Goal: Complete application form

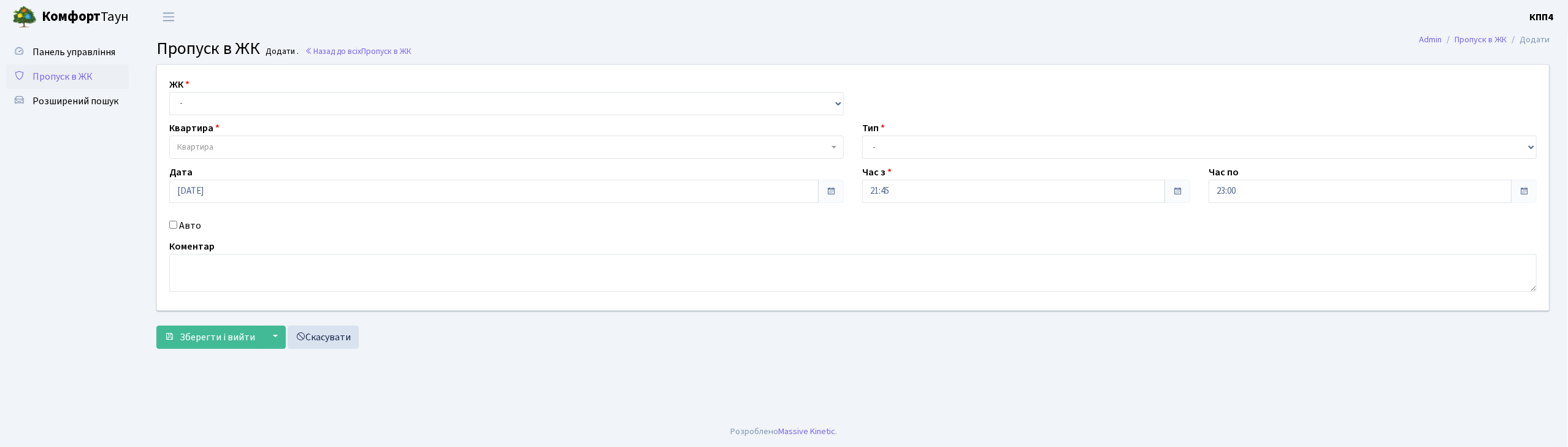
click at [174, 224] on input "Авто" at bounding box center [173, 225] width 8 height 8
checkbox input "true"
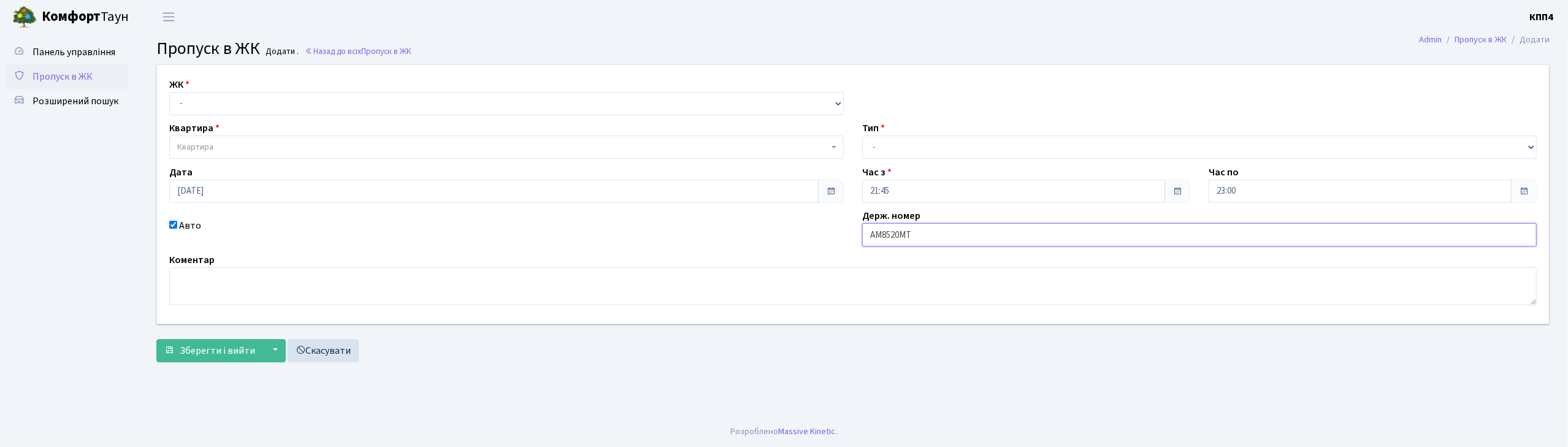
type input "АМ8520МТ"
click at [361, 96] on select "- КТ, вул. Регенераторна, 4 КТ2, просп. [STREET_ADDRESS] [STREET_ADDRESS] [PERS…" at bounding box center [506, 104] width 675 height 23
select select "271"
click at [169, 92] on select "- КТ, вул. Регенераторна, 4 КТ2, просп. [STREET_ADDRESS] [STREET_ADDRESS] [PERS…" at bounding box center [506, 104] width 675 height 23
select select
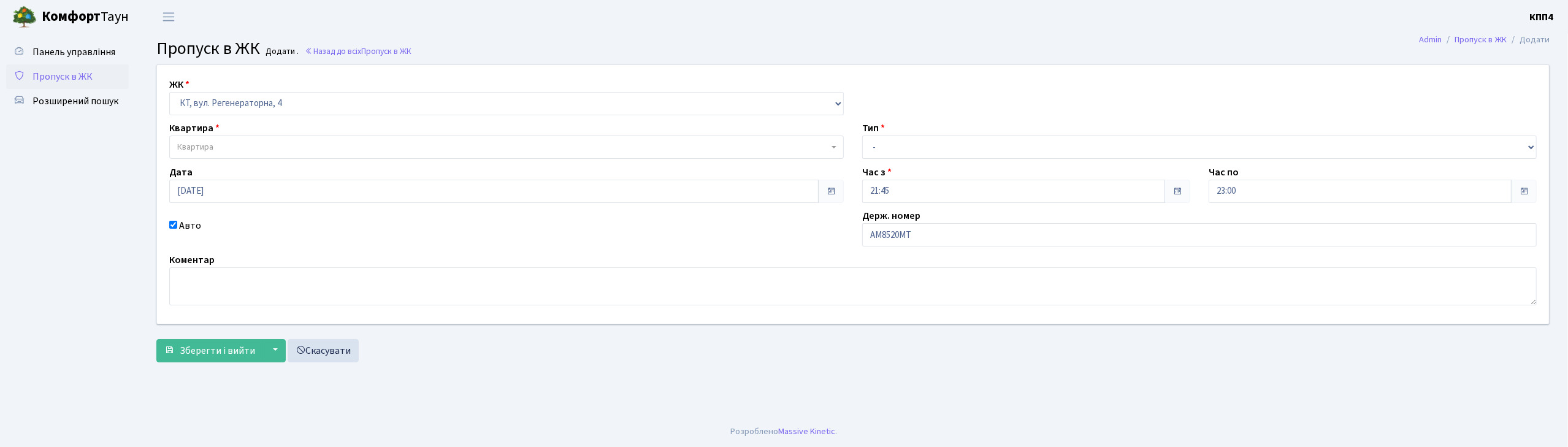
click at [357, 145] on span "Квартира" at bounding box center [503, 146] width 651 height 12
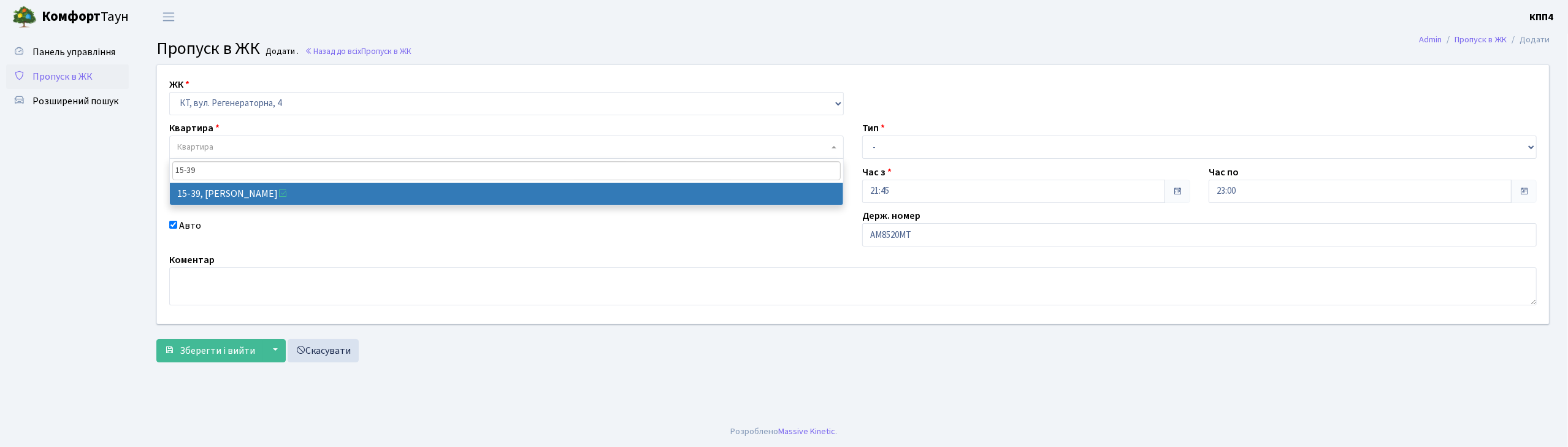
type input "15-39"
select select "8814"
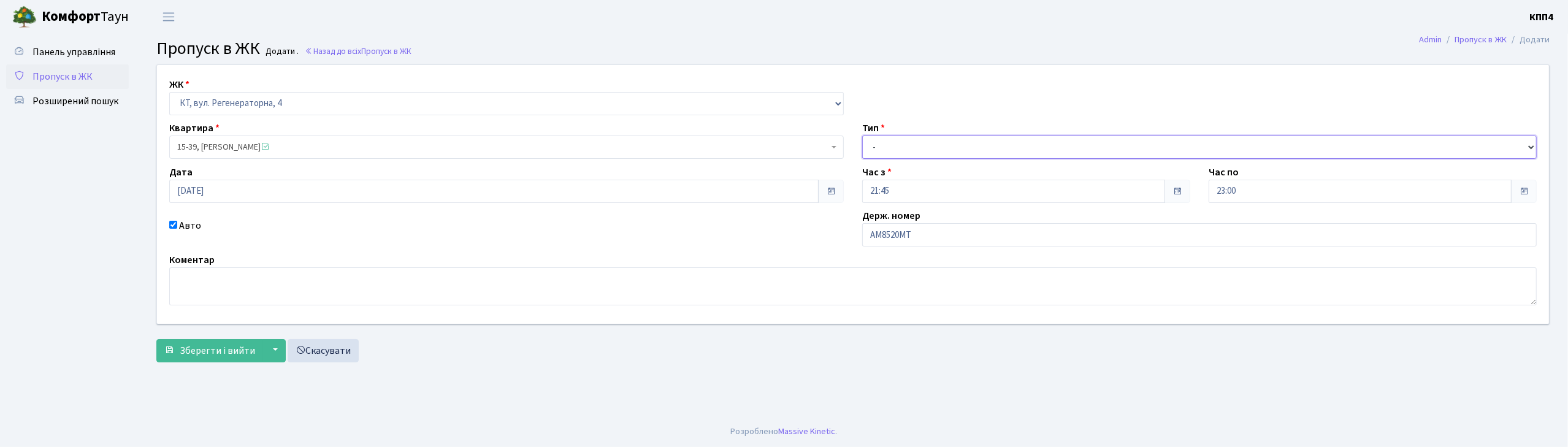
drag, startPoint x: 871, startPoint y: 146, endPoint x: 867, endPoint y: 153, distance: 8.1
click at [871, 146] on select "- Доставка Таксі Гості Сервіс" at bounding box center [1199, 147] width 675 height 23
select select "2"
click at [862, 136] on select "- Доставка Таксі Гості Сервіс" at bounding box center [1199, 147] width 675 height 23
click at [239, 354] on span "Зберегти і вийти" at bounding box center [217, 350] width 75 height 13
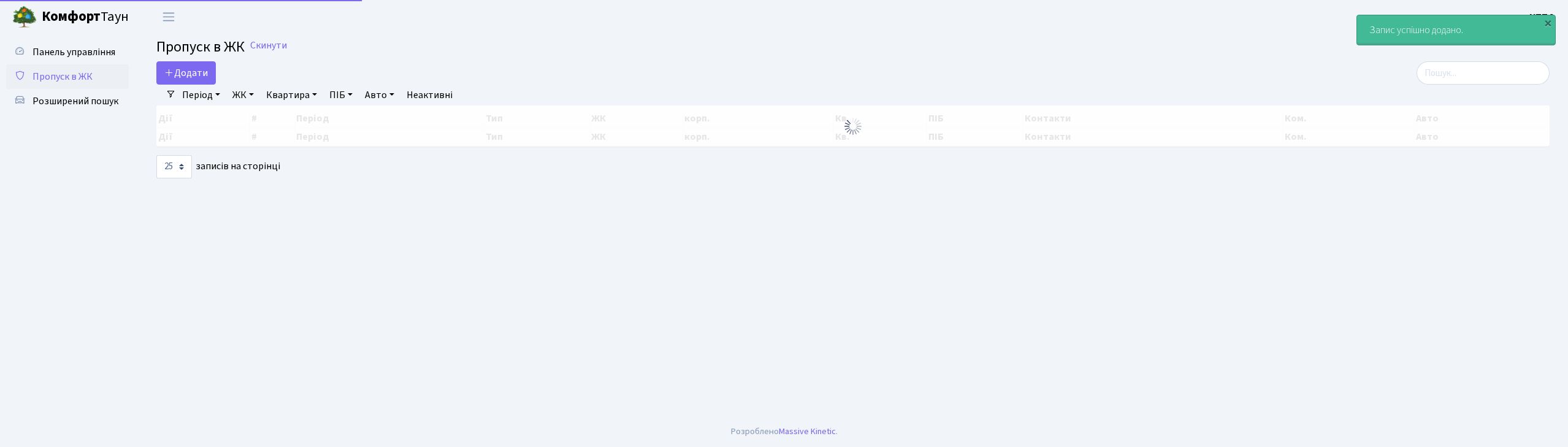
select select "25"
